Goal: Transaction & Acquisition: Download file/media

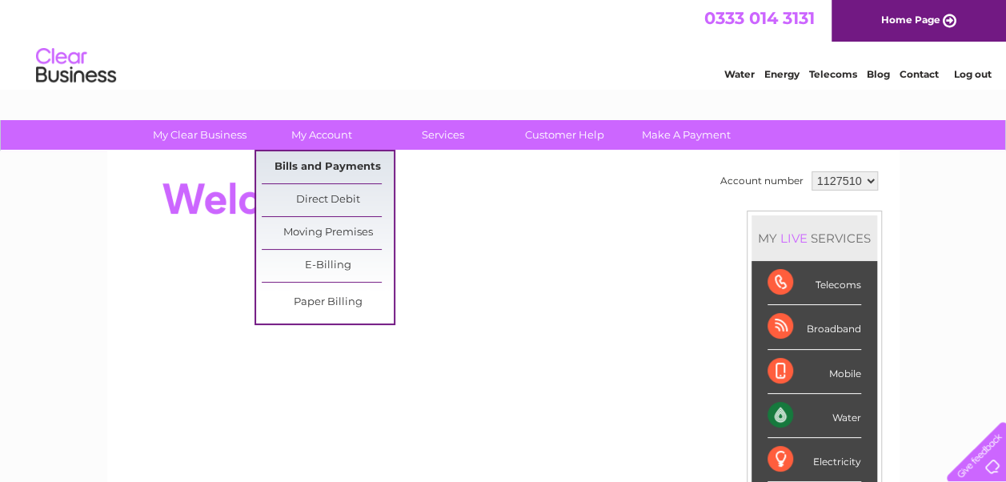
click at [327, 166] on link "Bills and Payments" at bounding box center [328, 167] width 132 height 32
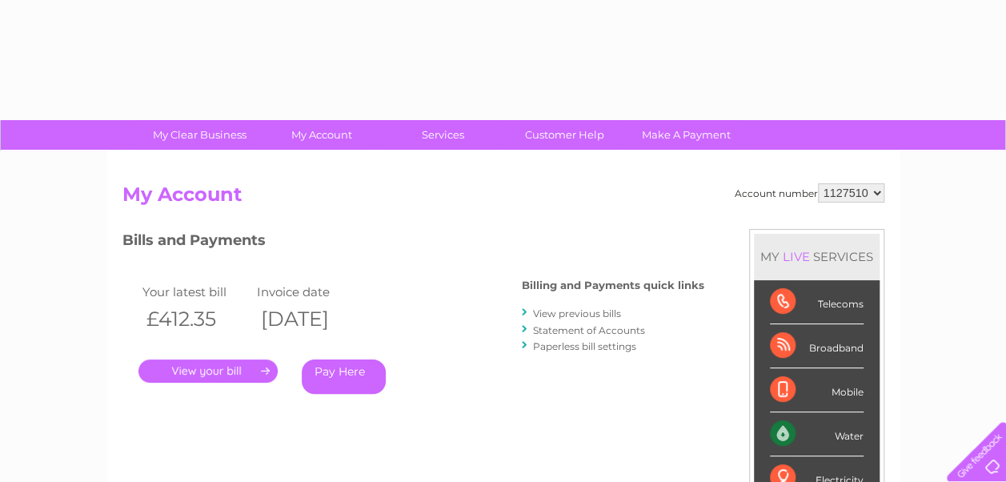
click at [203, 369] on link "." at bounding box center [207, 370] width 139 height 23
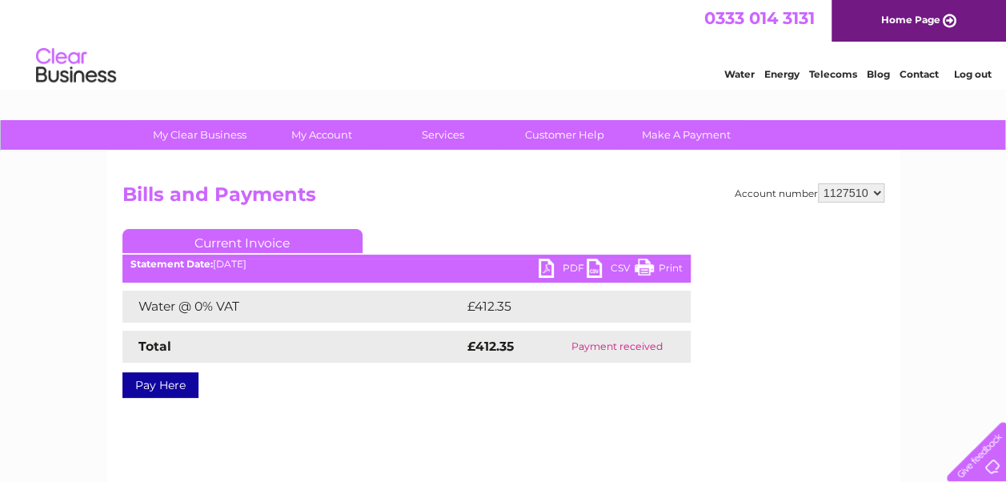
click at [568, 266] on link "PDF" at bounding box center [562, 269] width 48 height 23
